Goal: Information Seeking & Learning: Learn about a topic

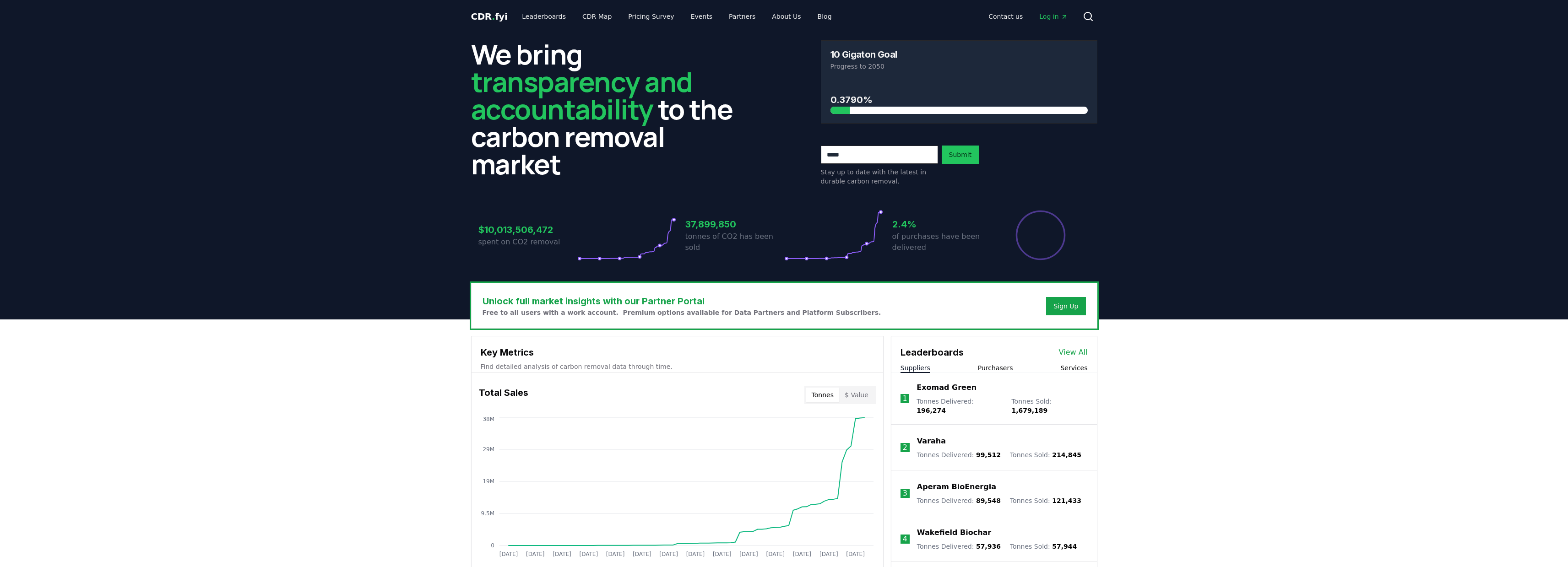
scroll to position [2, 0]
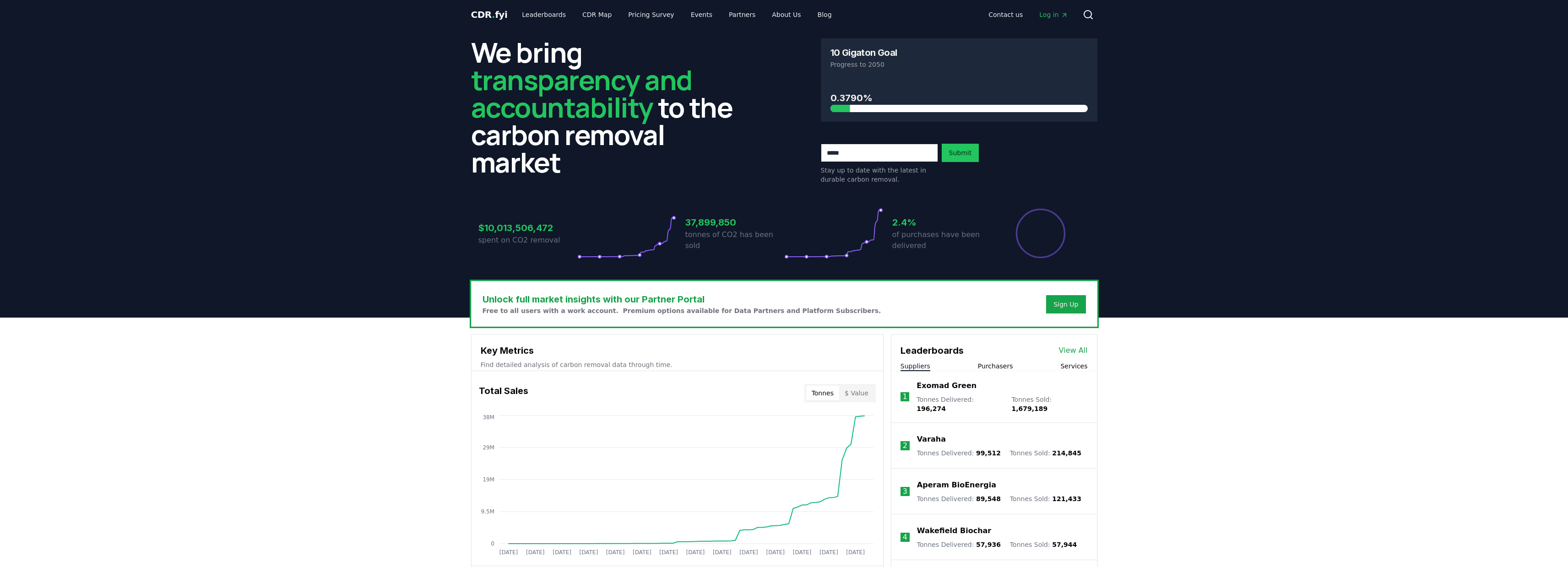
click at [839, 11] on div "Contact us Log in Search" at bounding box center [968, 15] width 258 height 18
click at [813, 14] on link "Blog" at bounding box center [824, 15] width 29 height 16
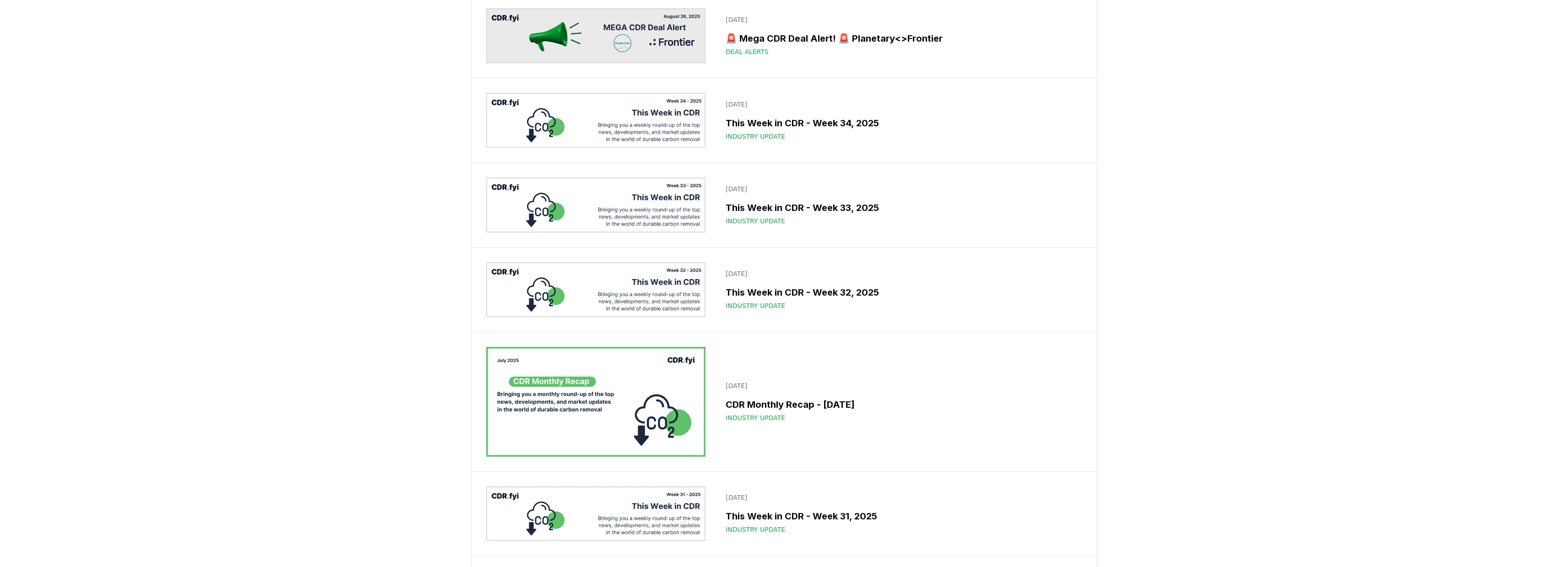
scroll to position [730, 0]
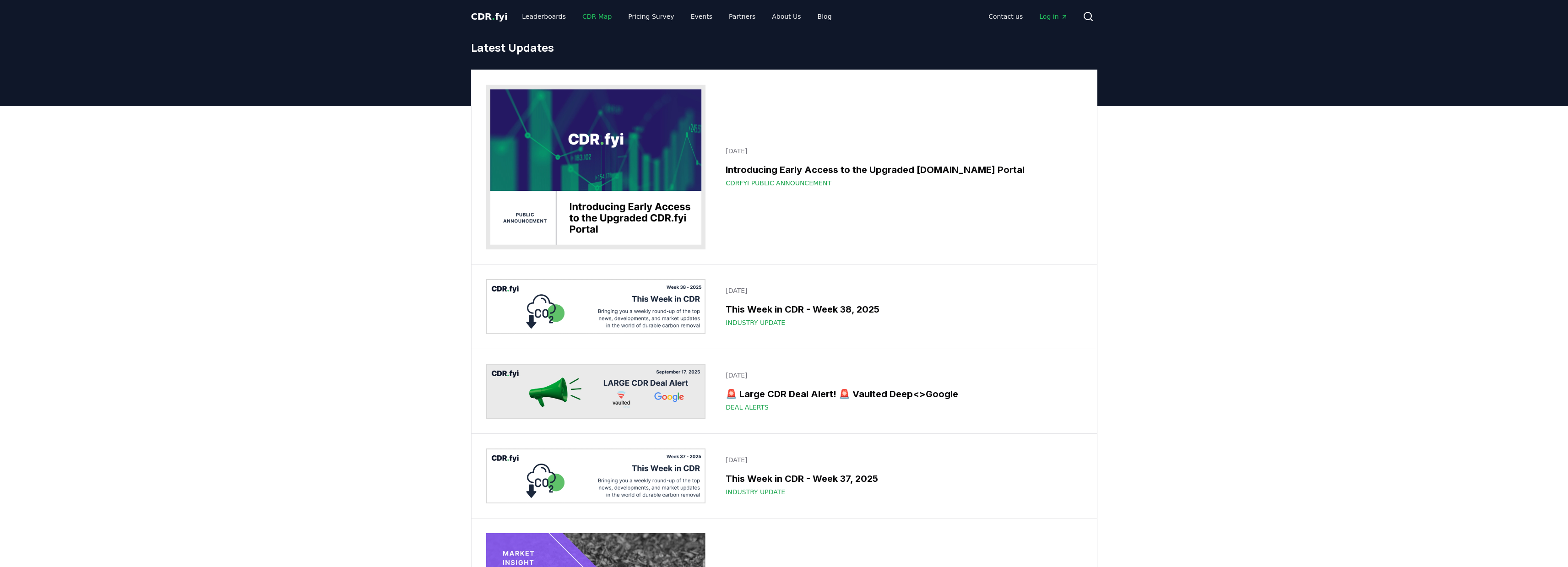
click at [587, 17] on link "CDR Map" at bounding box center [597, 16] width 44 height 16
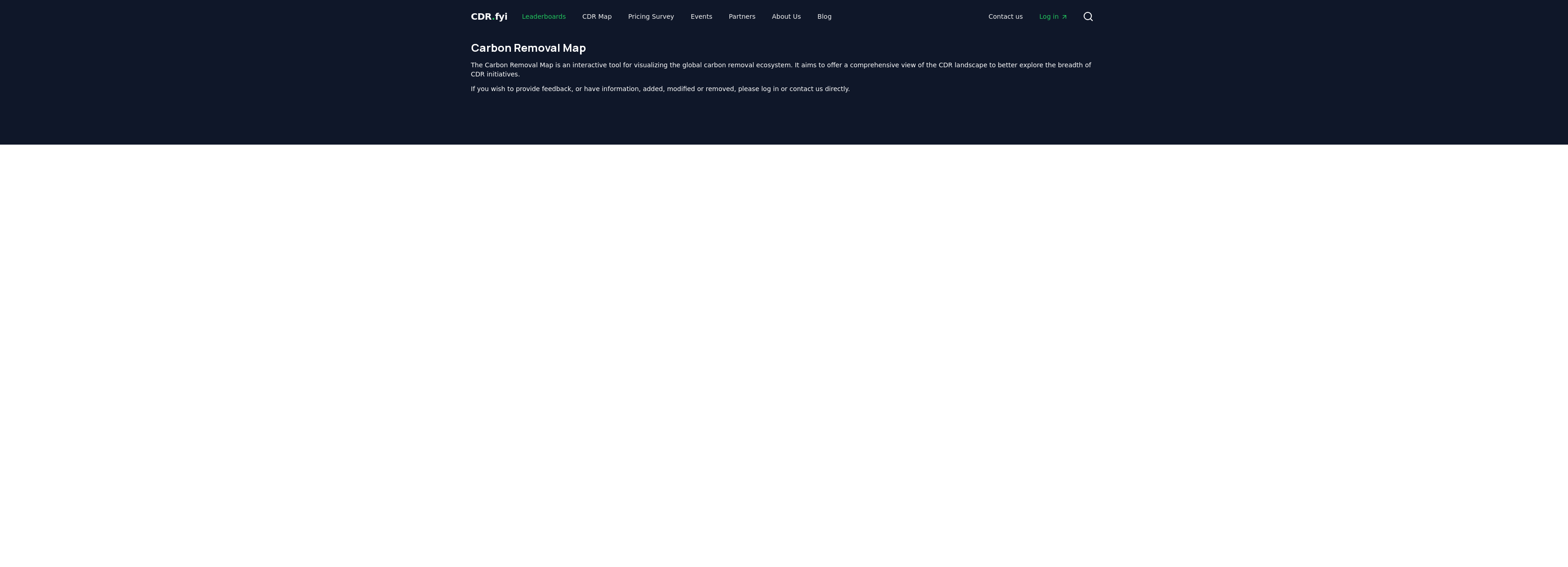
click at [519, 21] on link "Leaderboards" at bounding box center [544, 16] width 58 height 16
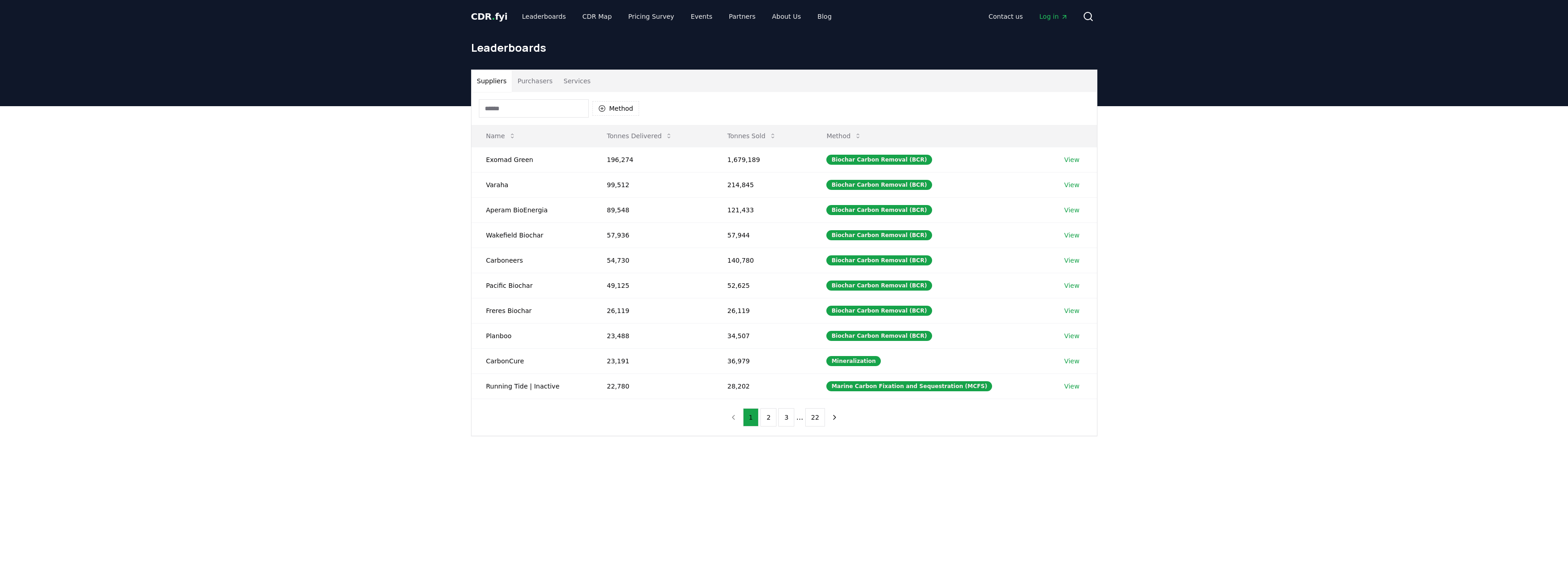
click at [536, 76] on button "Purchasers" at bounding box center [535, 81] width 46 height 22
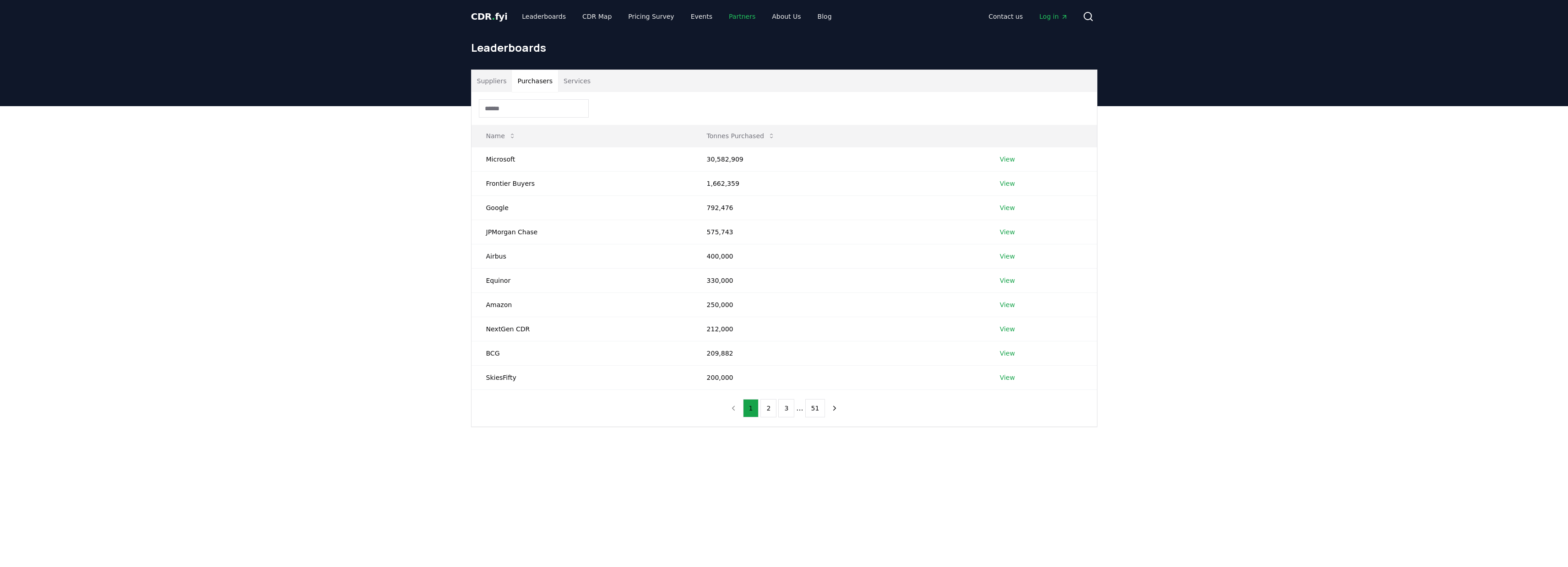
click at [732, 17] on link "Partners" at bounding box center [742, 16] width 41 height 16
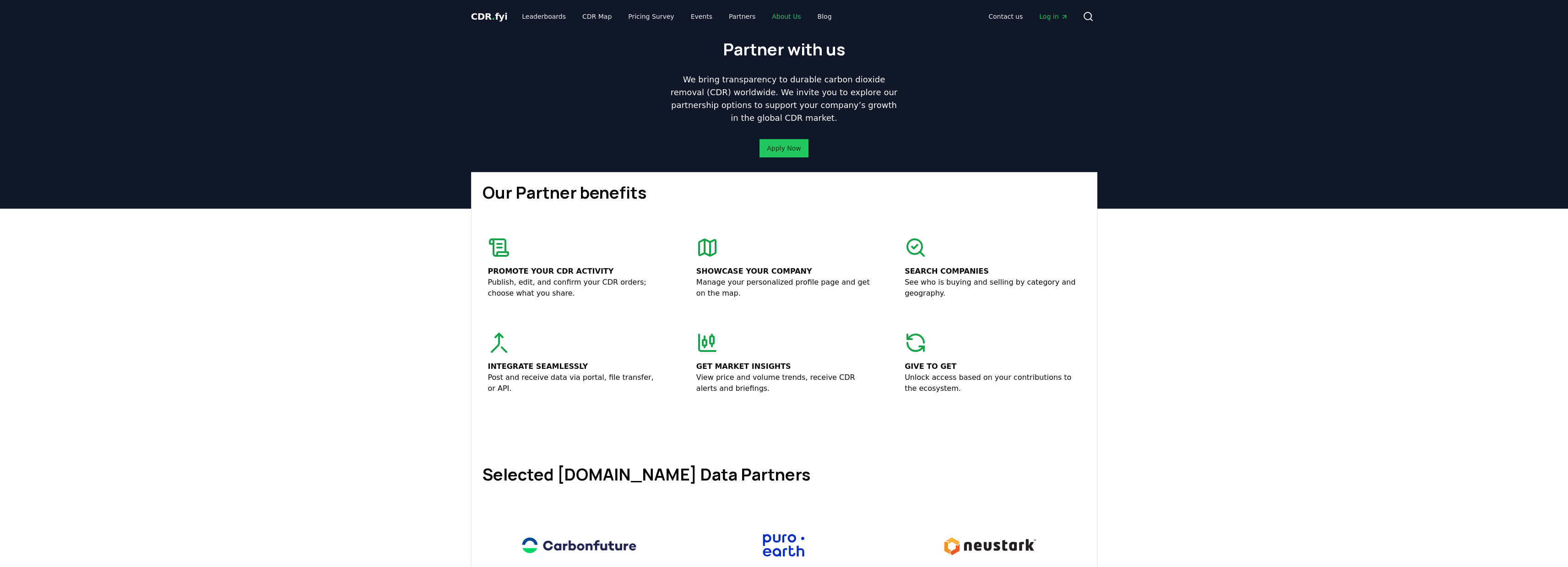
click at [768, 16] on link "About Us" at bounding box center [786, 16] width 43 height 16
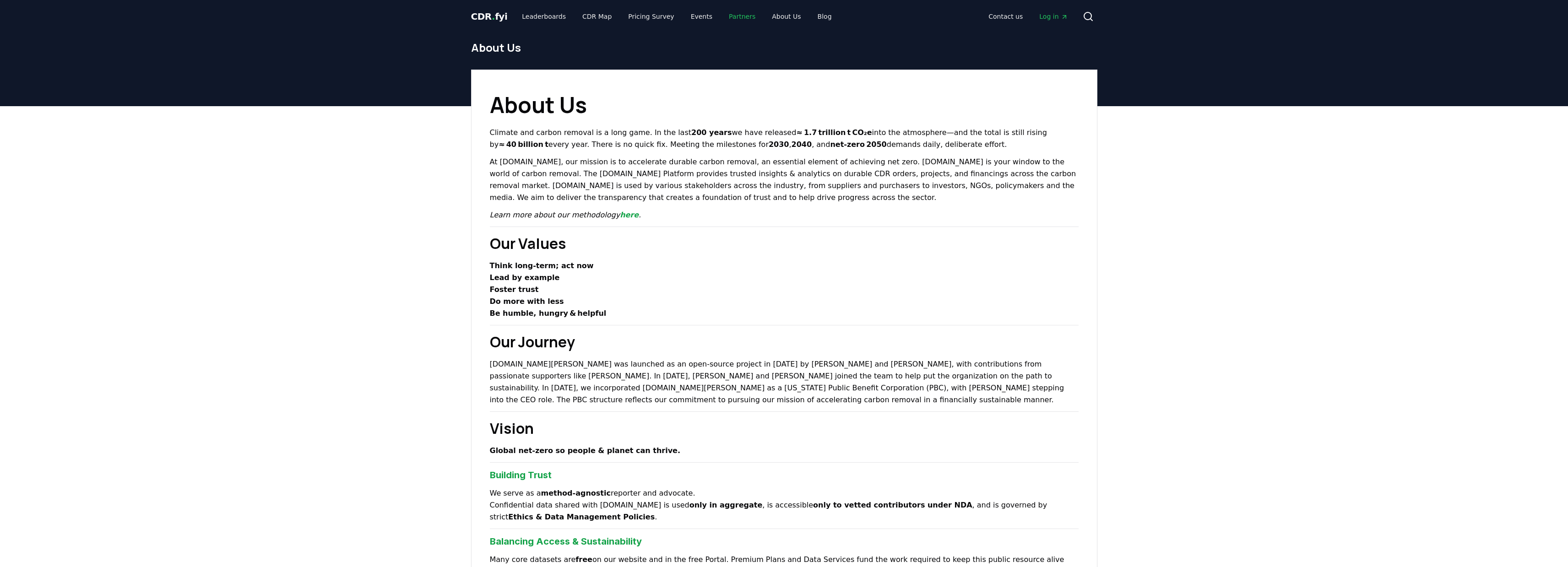
click at [723, 19] on link "Partners" at bounding box center [742, 16] width 41 height 16
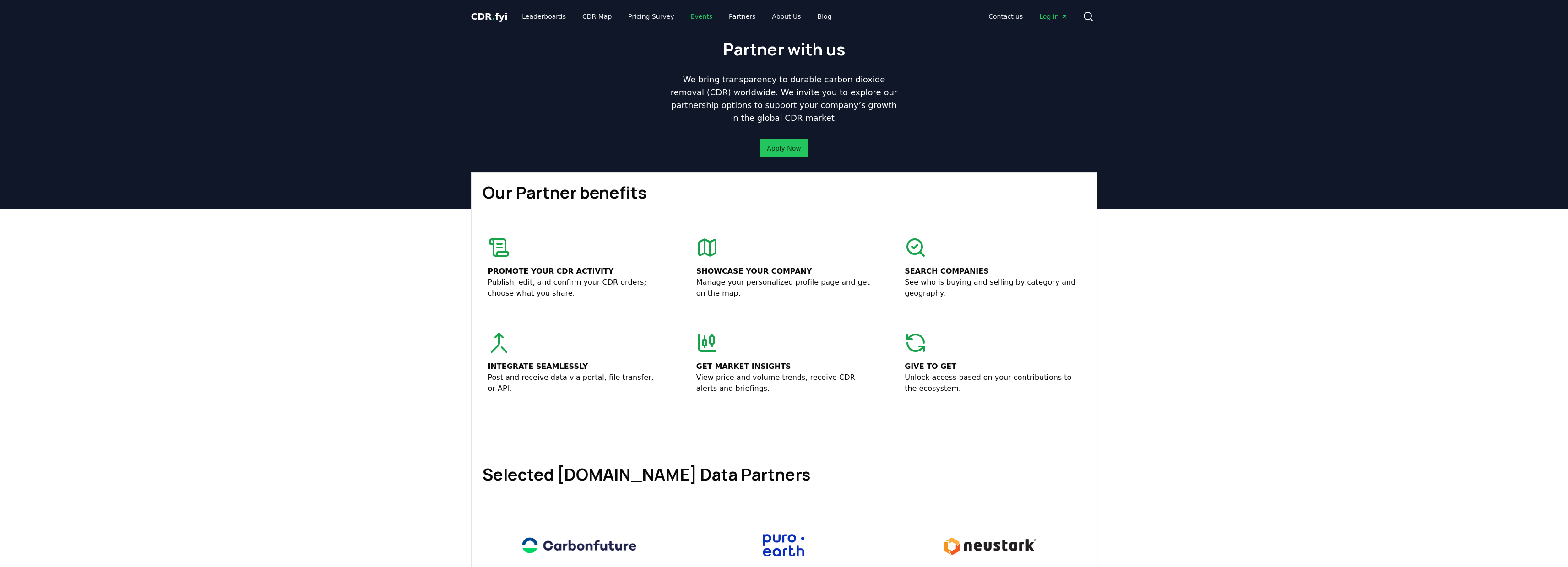
click at [688, 13] on link "Events" at bounding box center [701, 16] width 36 height 16
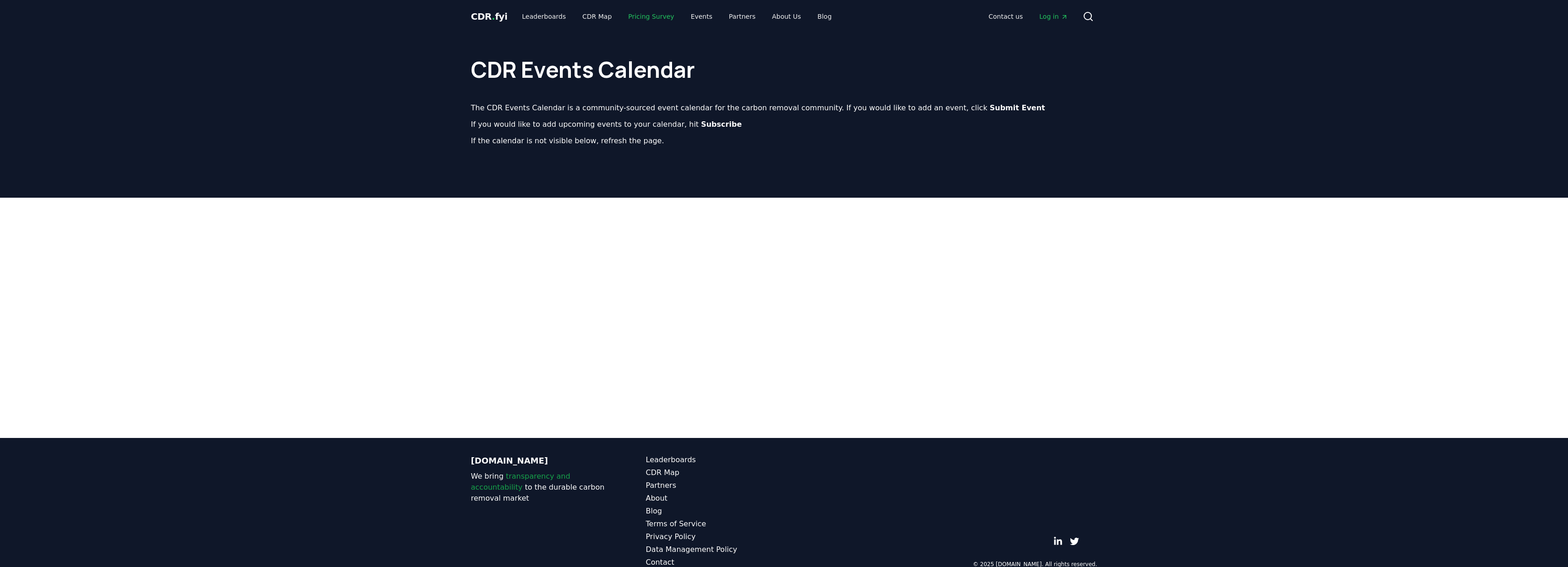
click at [651, 16] on link "Pricing Survey" at bounding box center [651, 16] width 60 height 16
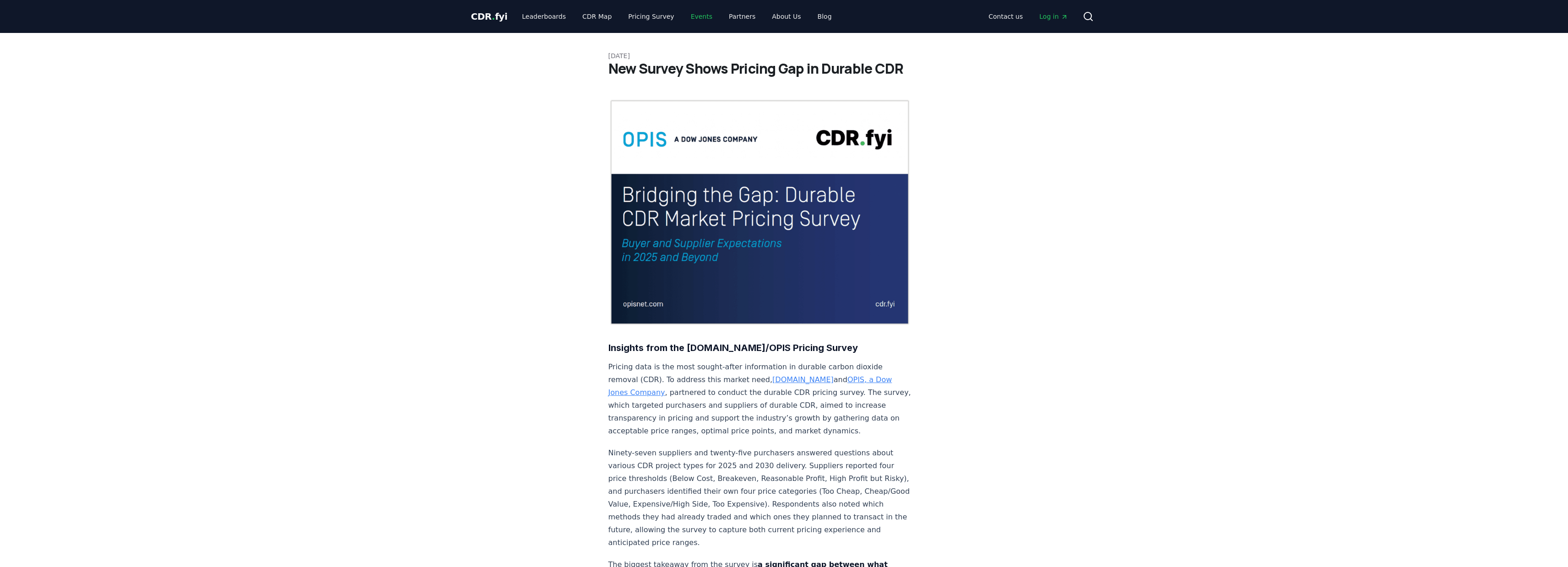
click at [684, 16] on link "Events" at bounding box center [701, 16] width 36 height 16
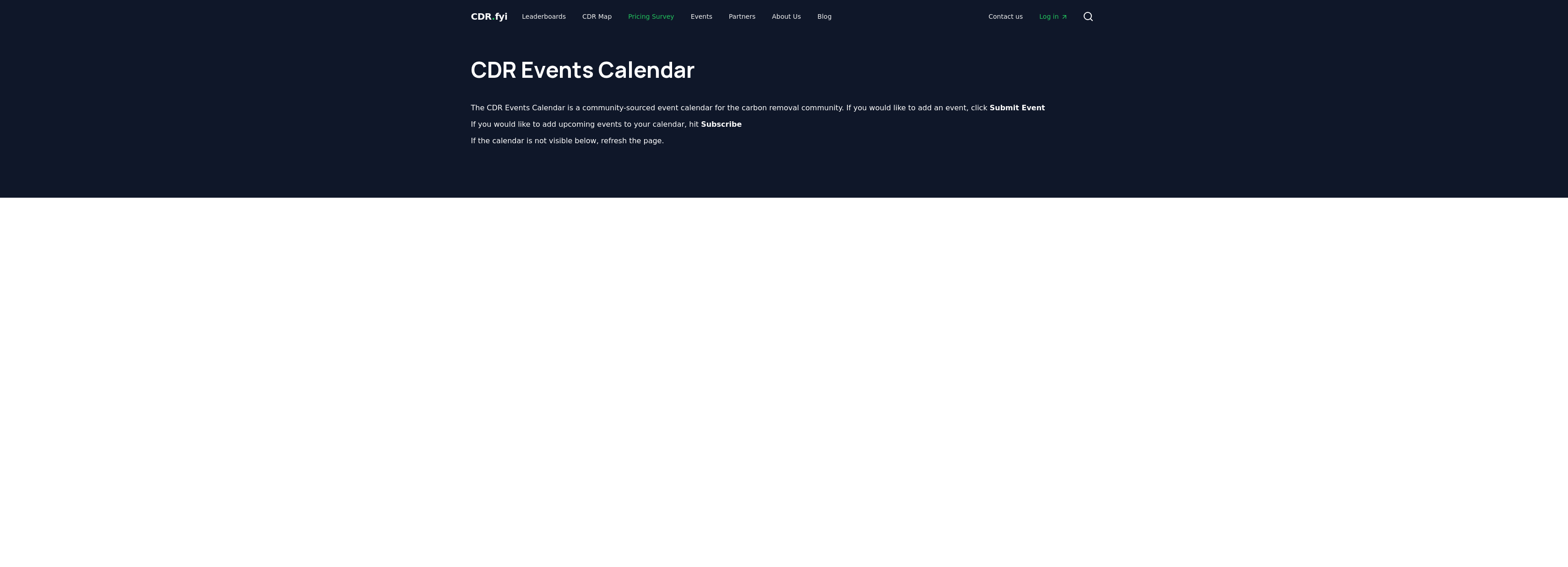
click at [629, 12] on link "Pricing Survey" at bounding box center [651, 16] width 60 height 16
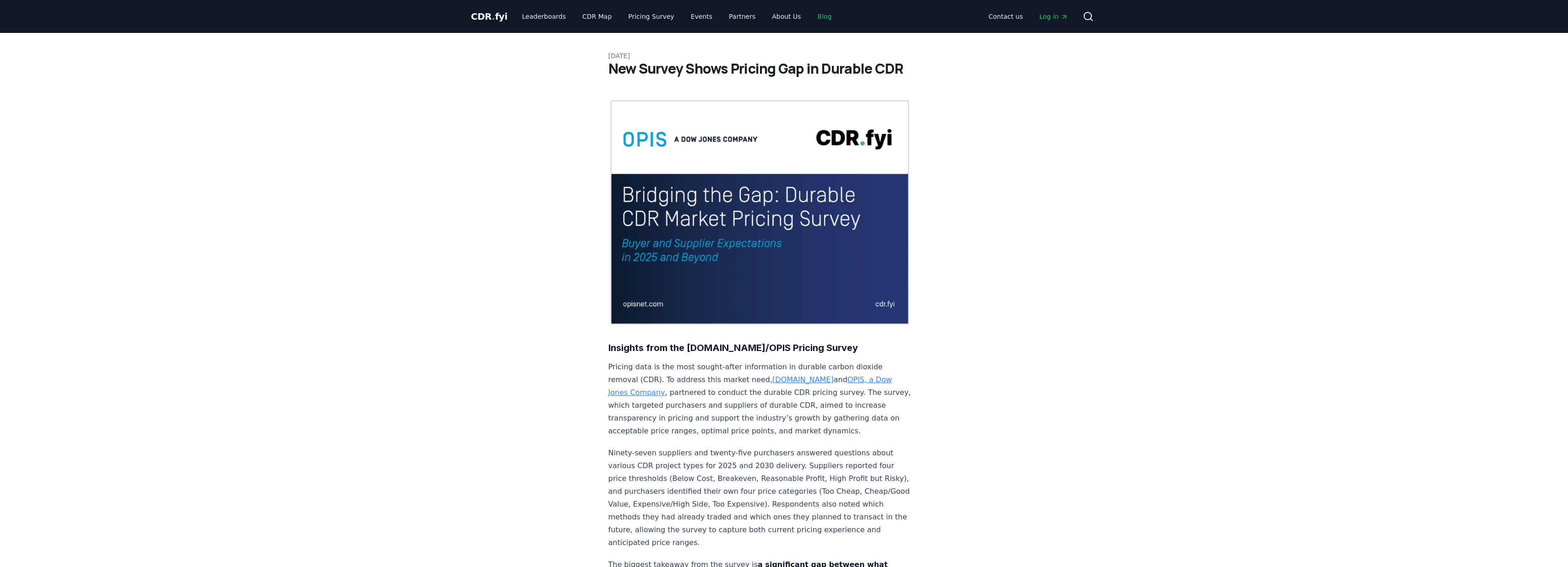
click at [817, 15] on link "Blog" at bounding box center [824, 16] width 29 height 16
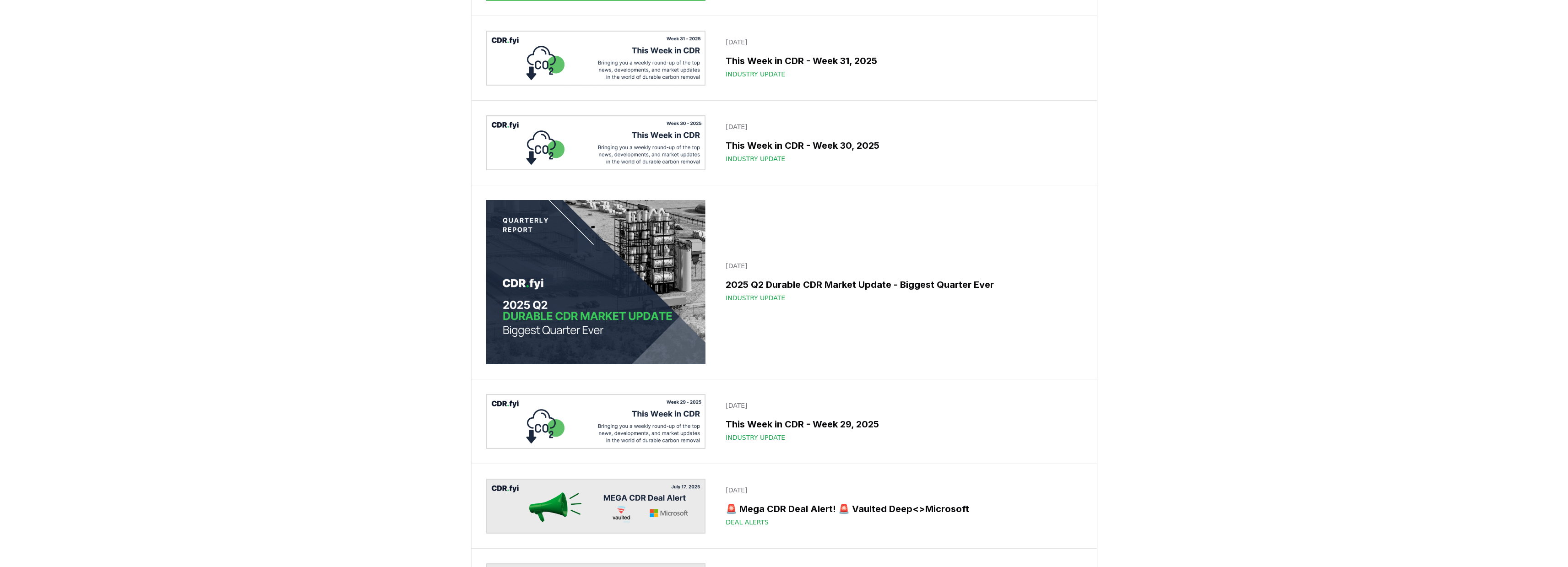
scroll to position [1424, 0]
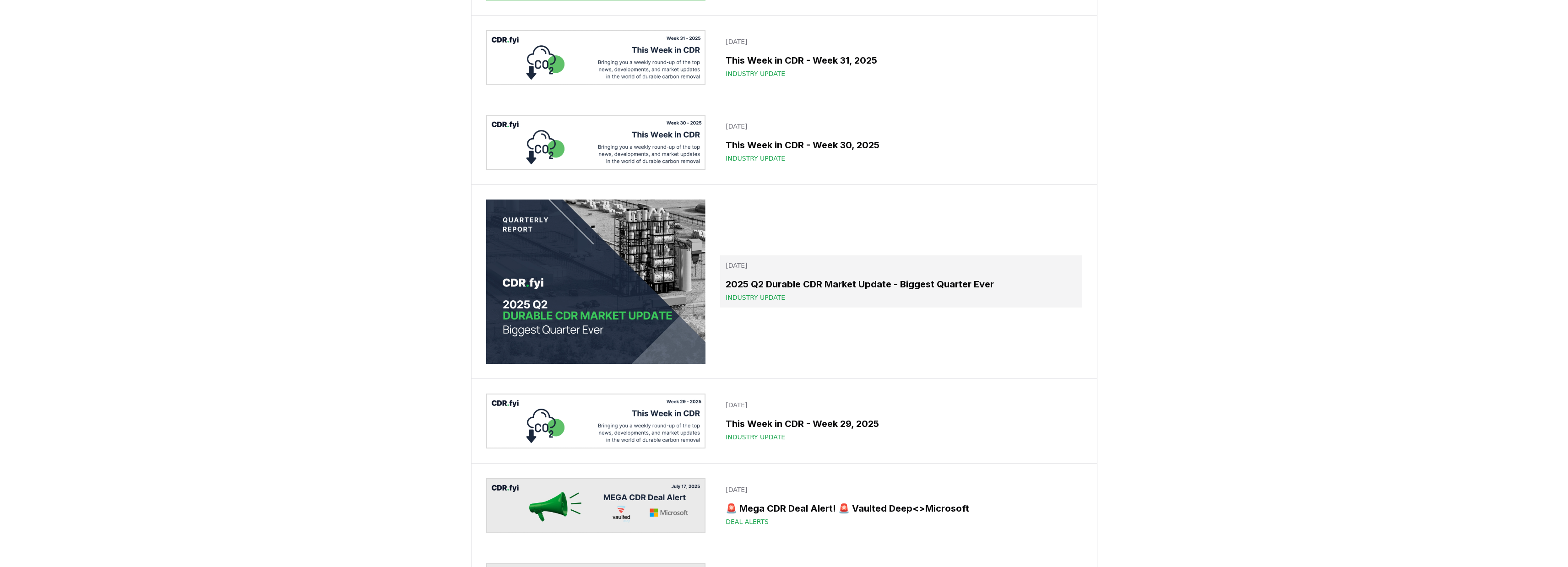
click at [775, 291] on h3 "2025 Q2 Durable CDR Market Update - Biggest Quarter Ever" at bounding box center [901, 284] width 351 height 14
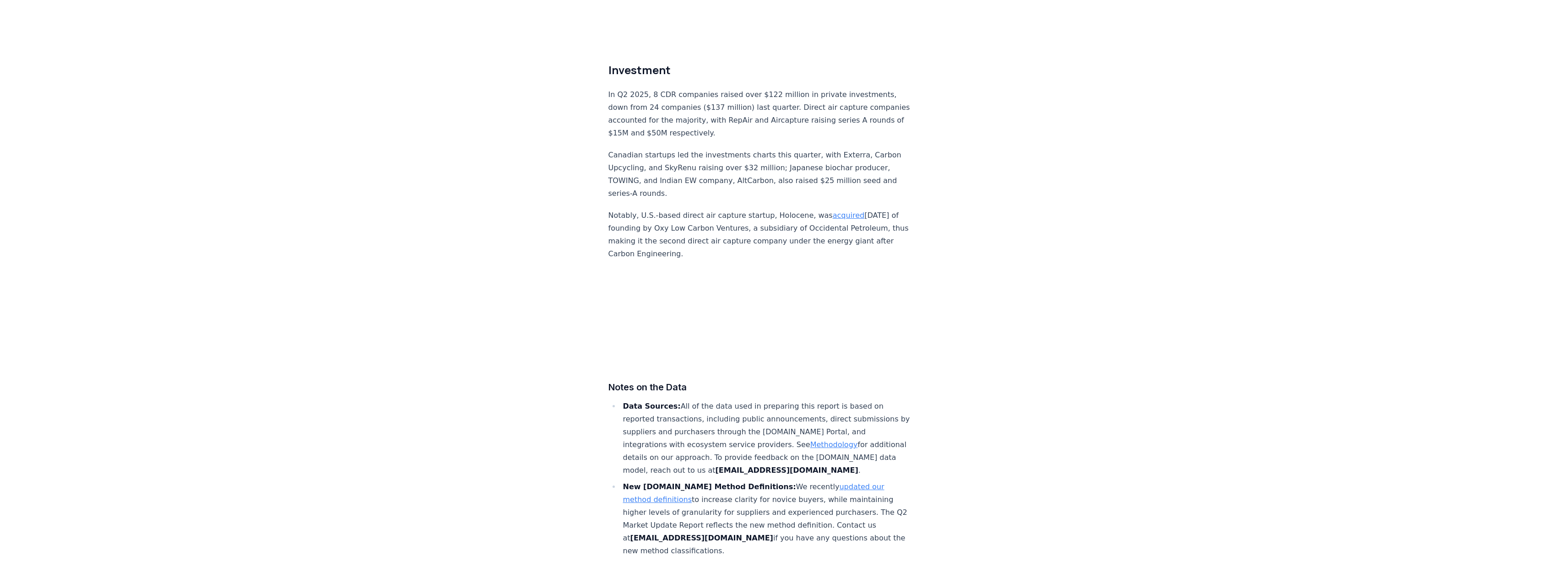
scroll to position [5515, 0]
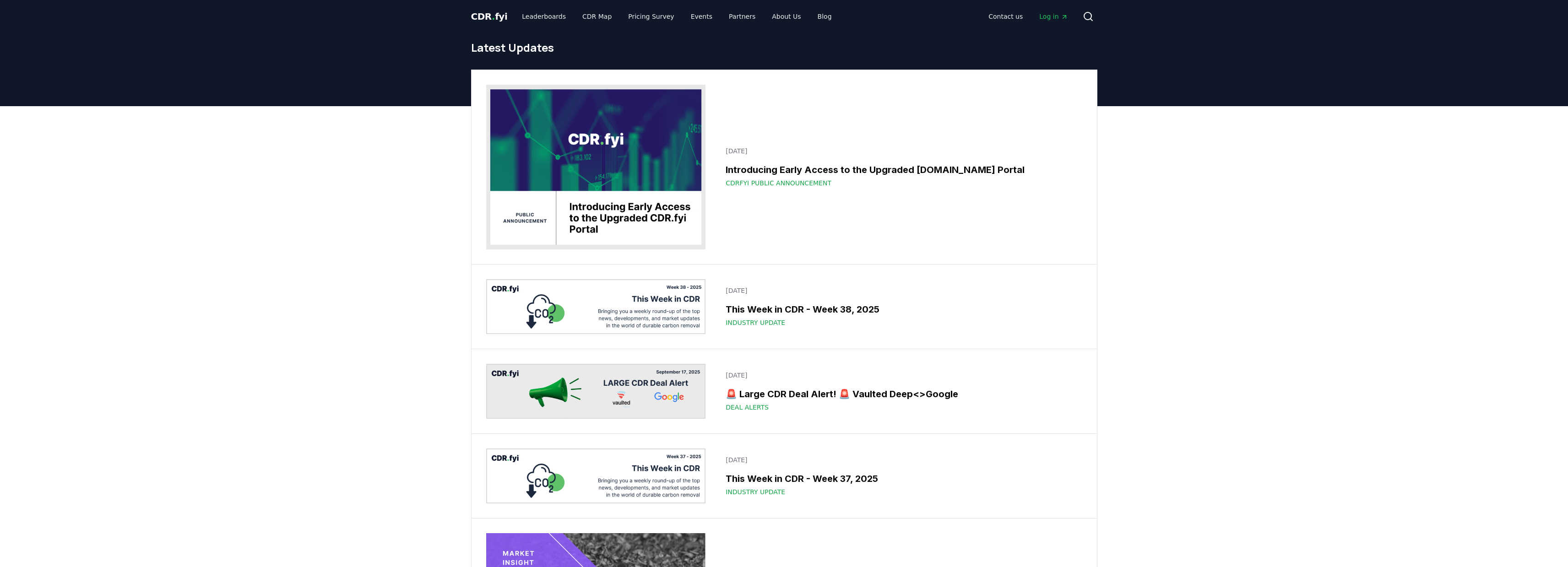
click at [485, 16] on span "CDR . fyi" at bounding box center [489, 16] width 37 height 11
